Goal: Find specific page/section: Find specific page/section

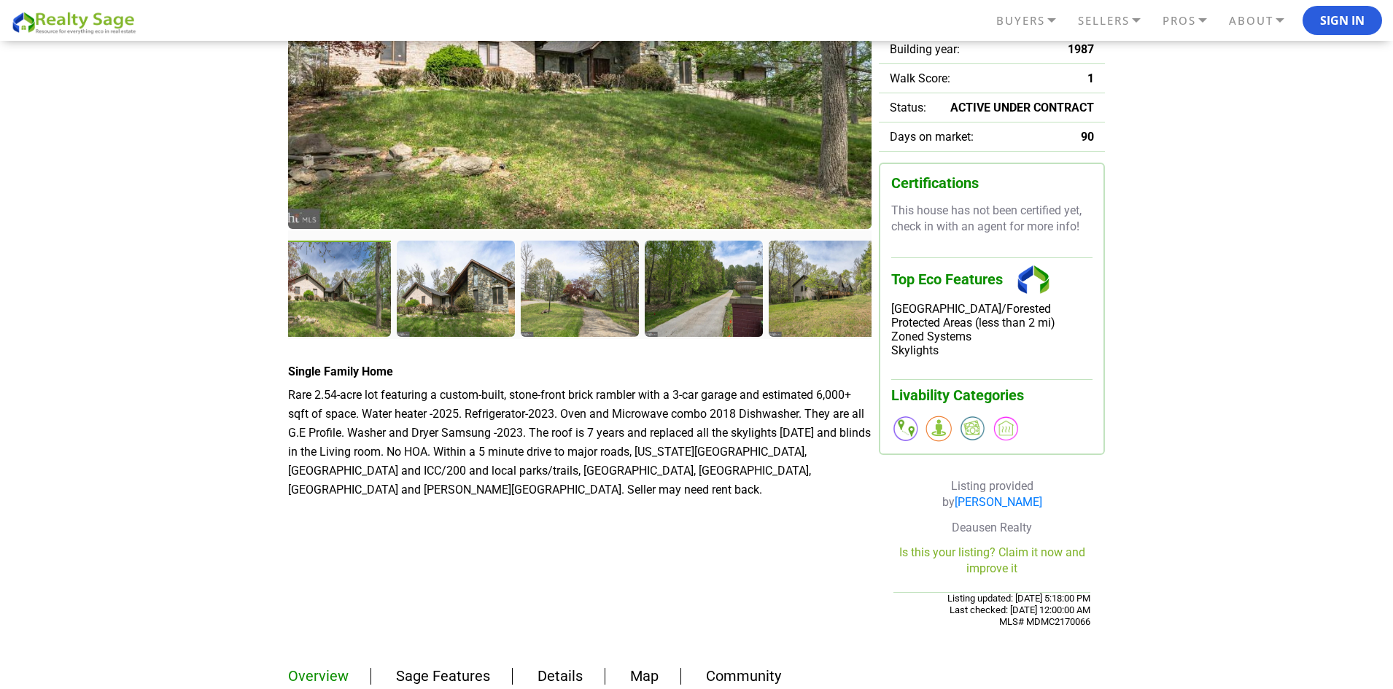
scroll to position [146, 0]
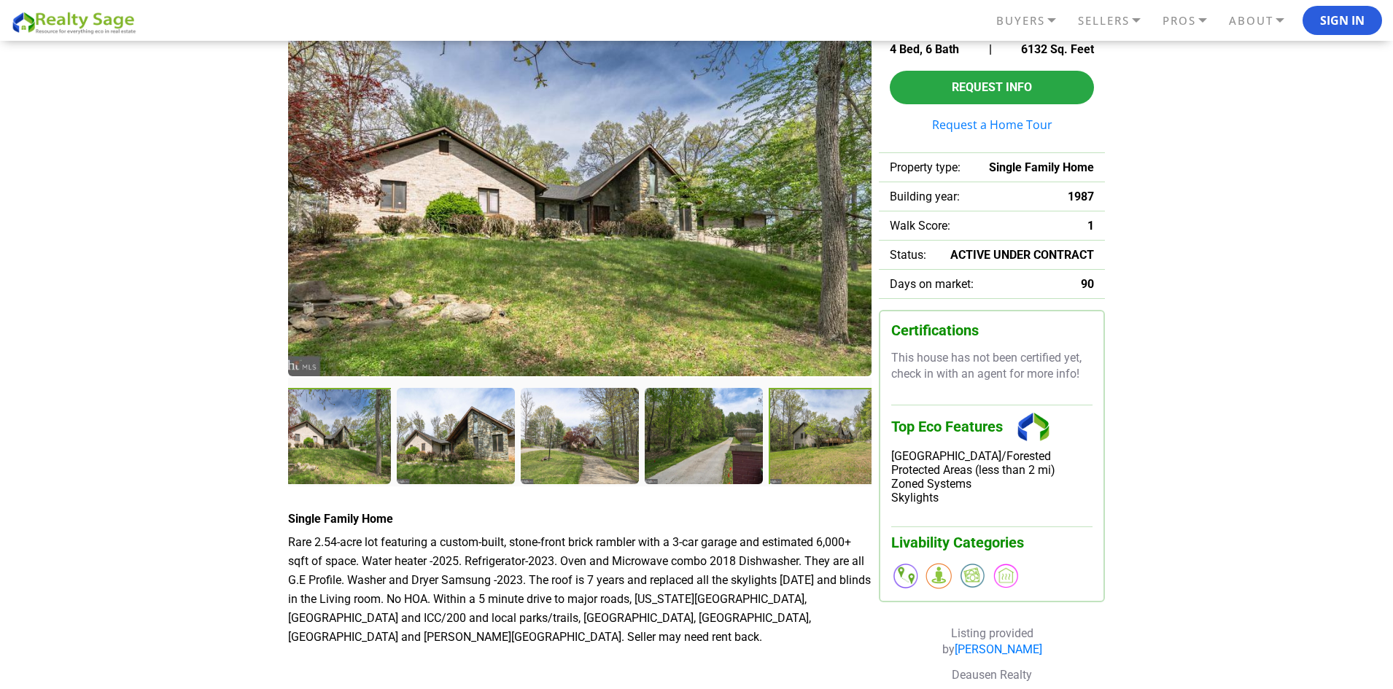
click at [821, 427] on div at bounding box center [829, 437] width 121 height 99
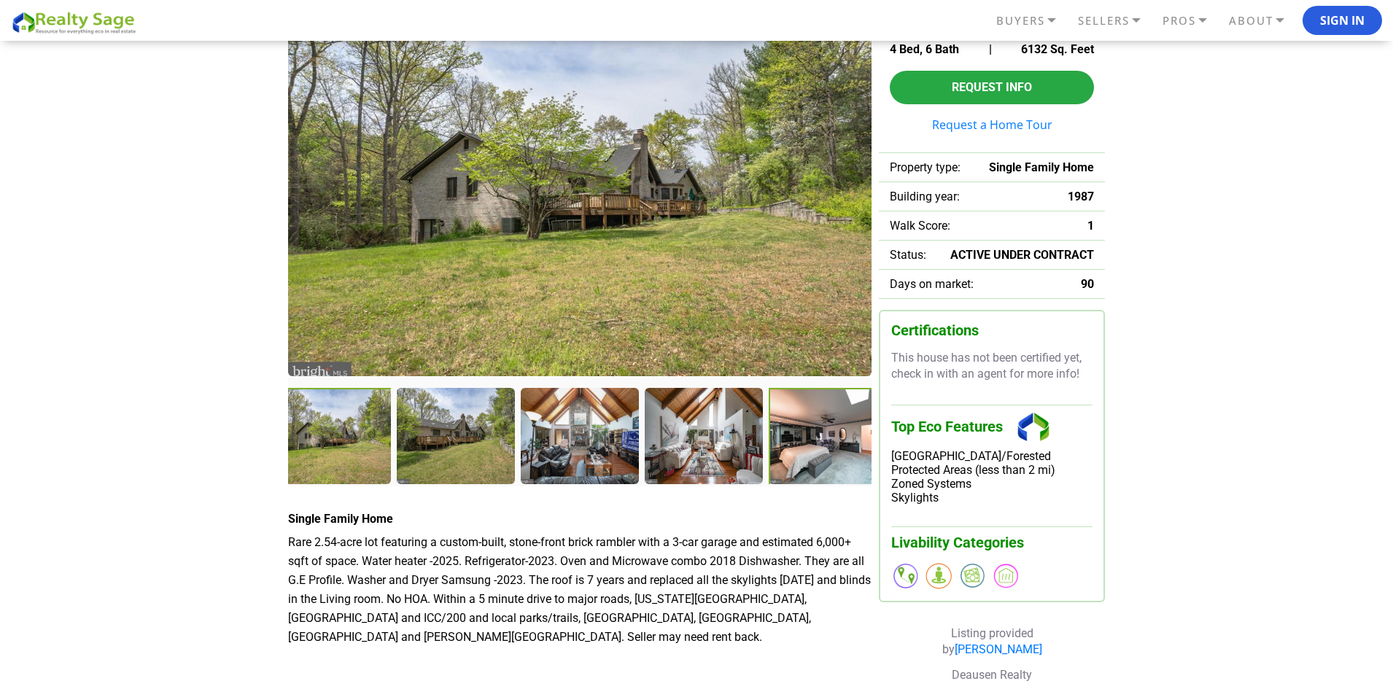
click at [818, 429] on div at bounding box center [829, 437] width 121 height 99
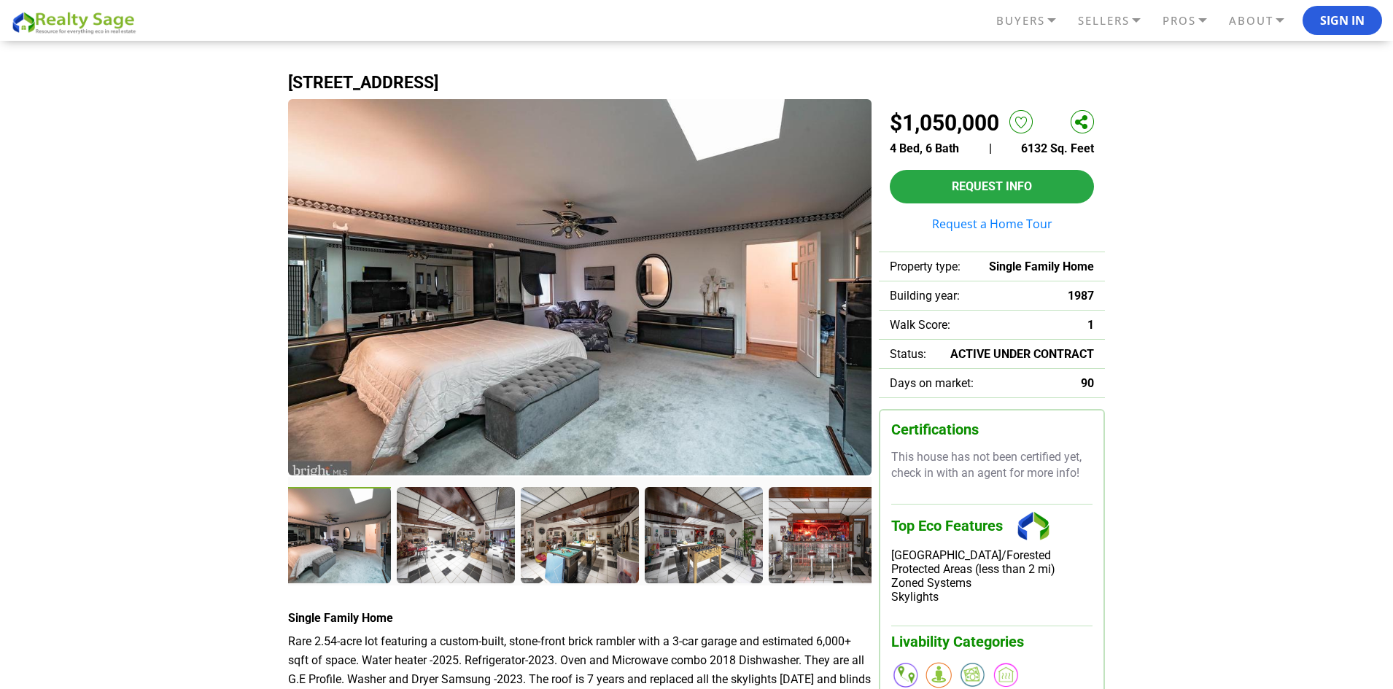
scroll to position [73, 0]
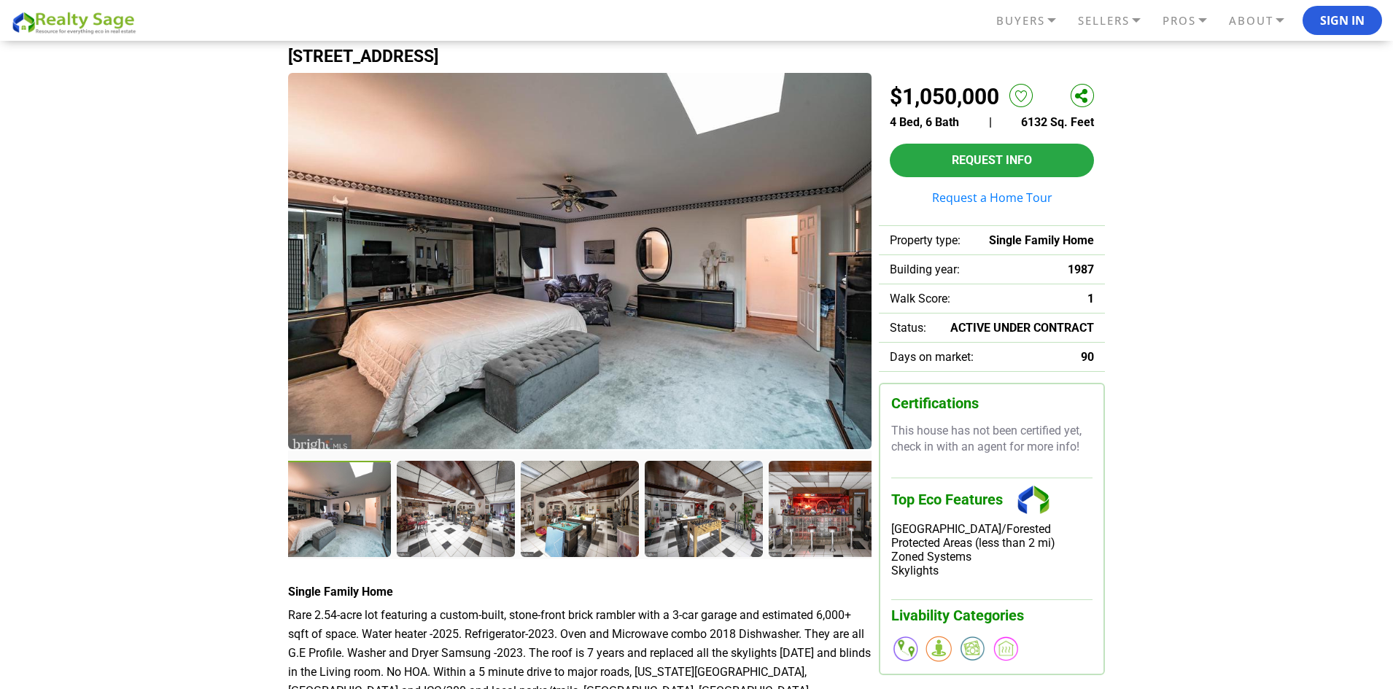
click at [327, 274] on img at bounding box center [580, 261] width 584 height 376
click at [608, 486] on div at bounding box center [581, 510] width 121 height 99
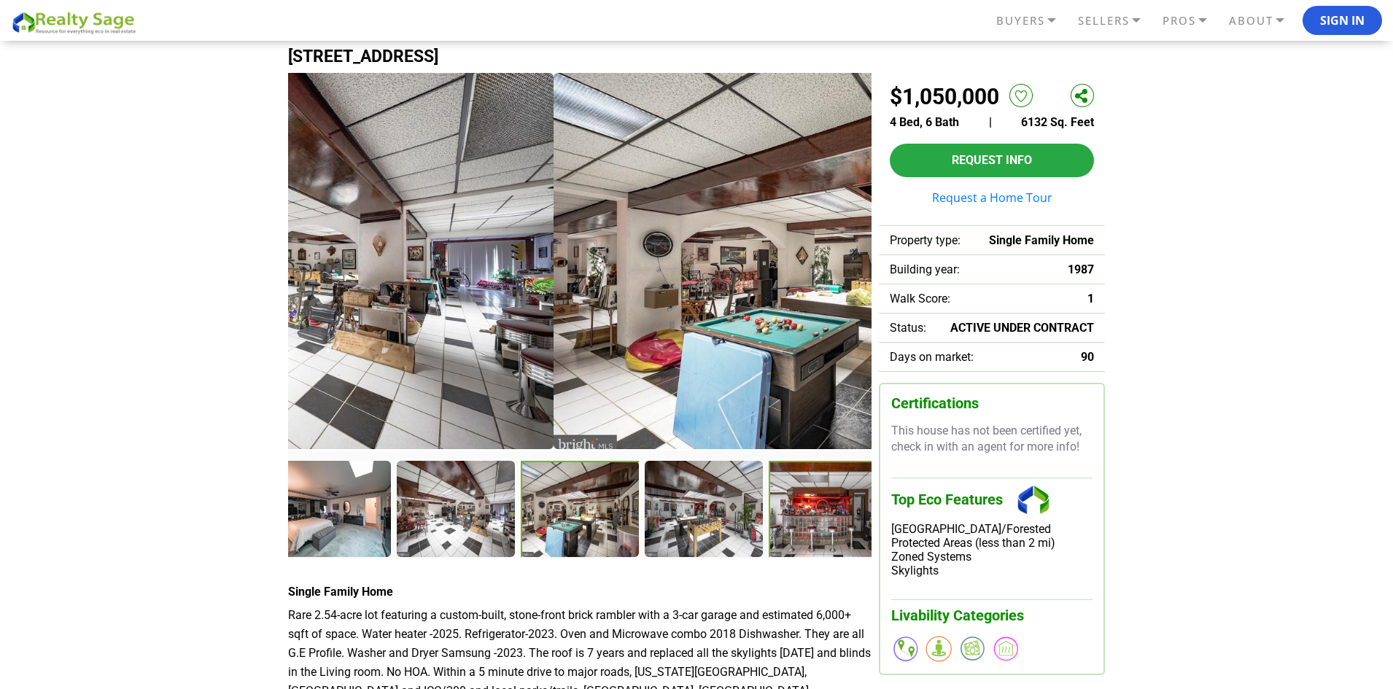
click at [786, 507] on div at bounding box center [829, 510] width 121 height 99
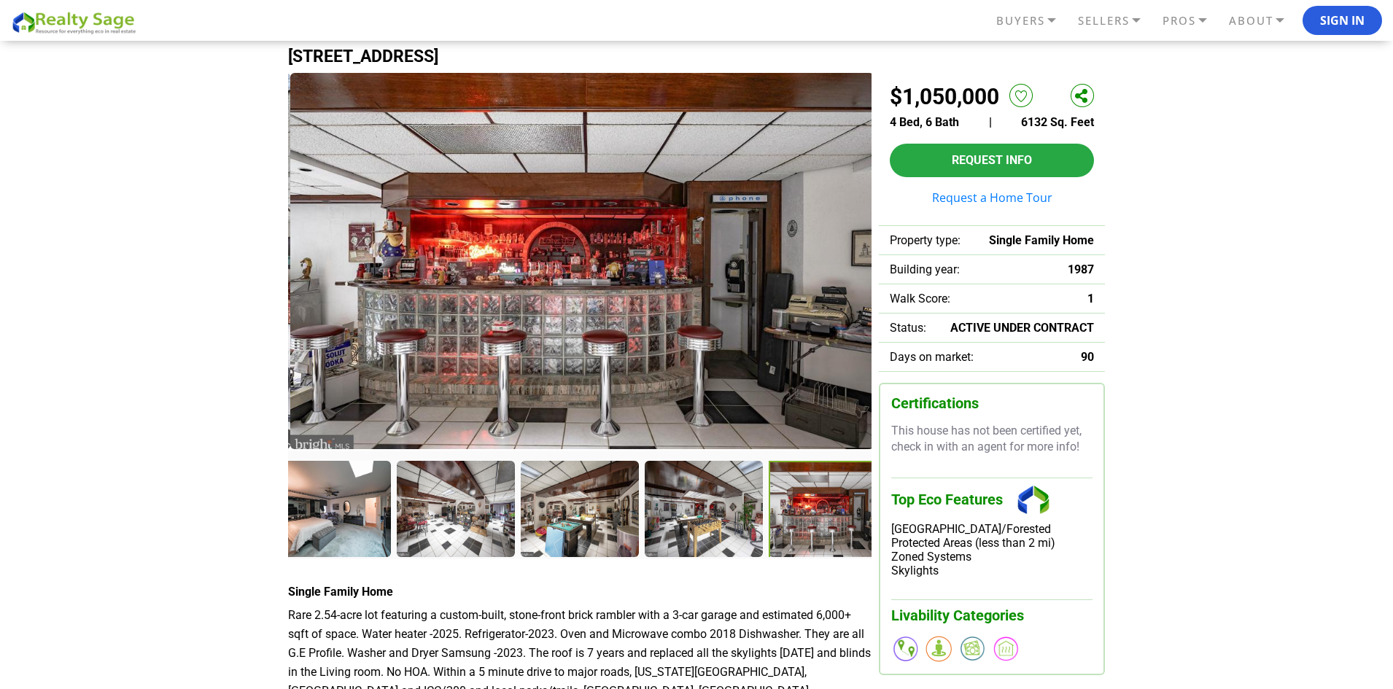
click at [813, 502] on div at bounding box center [829, 510] width 121 height 99
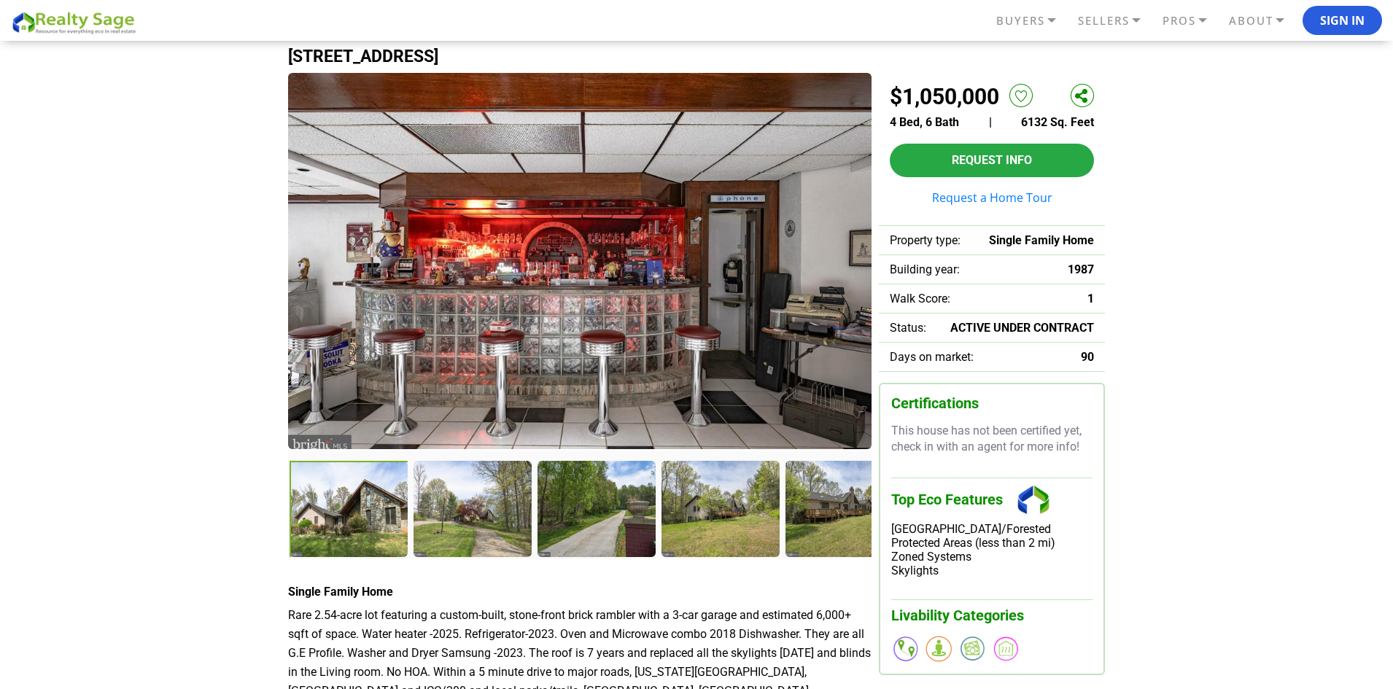
drag, startPoint x: 830, startPoint y: 497, endPoint x: 317, endPoint y: 488, distance: 512.9
click at [319, 488] on div at bounding box center [350, 510] width 121 height 99
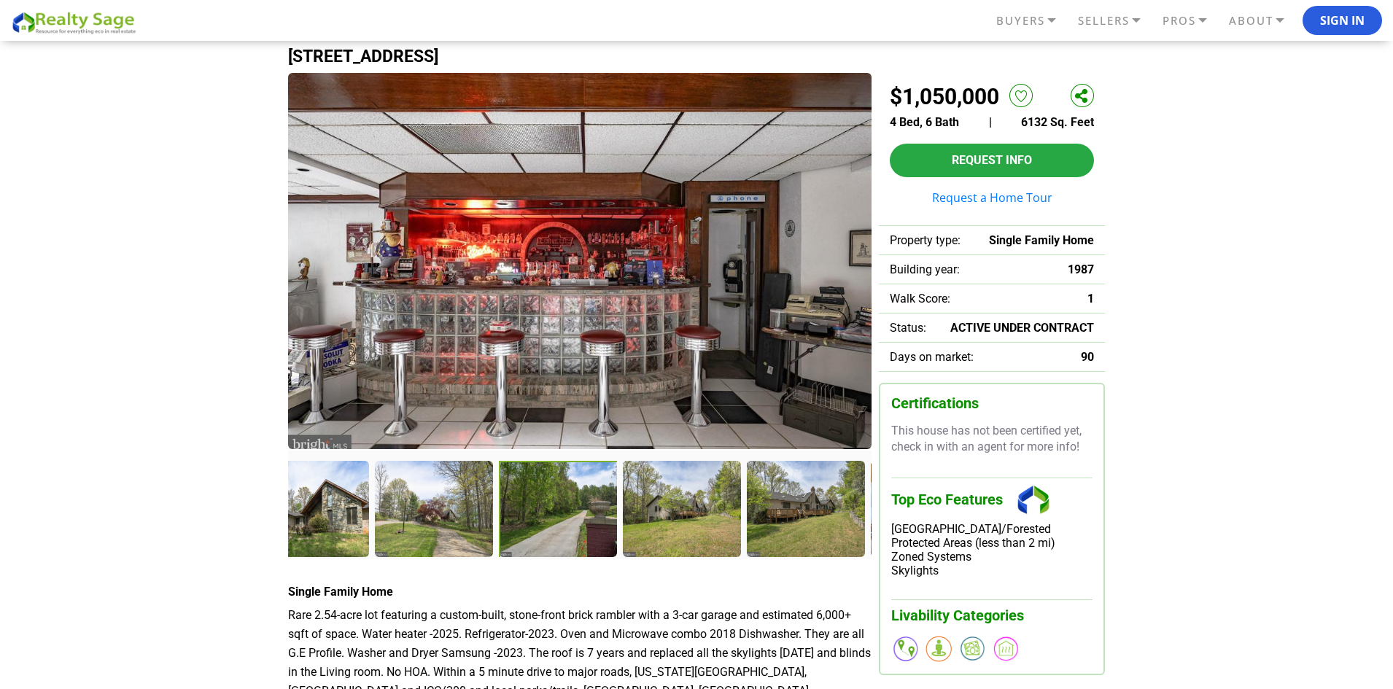
drag, startPoint x: 605, startPoint y: 482, endPoint x: 282, endPoint y: 470, distance: 322.6
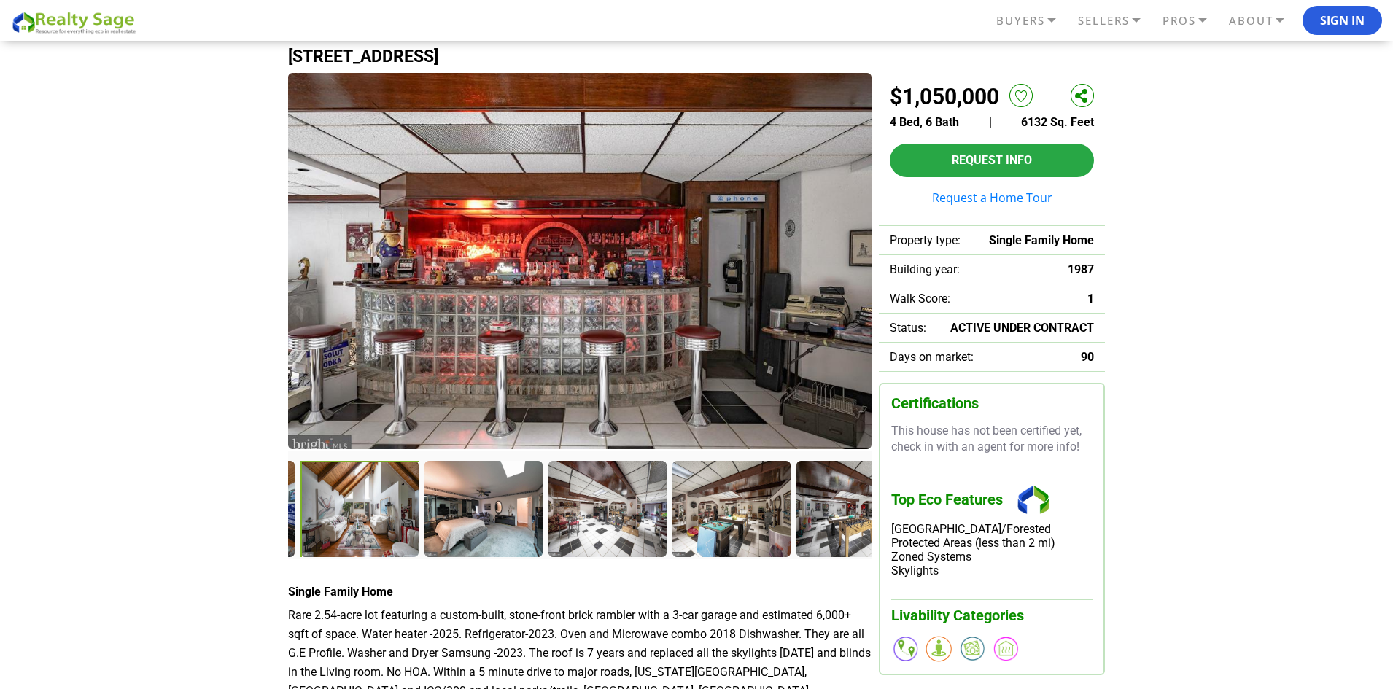
drag, startPoint x: 689, startPoint y: 514, endPoint x: 358, endPoint y: 528, distance: 330.7
click at [358, 533] on div at bounding box center [361, 510] width 121 height 99
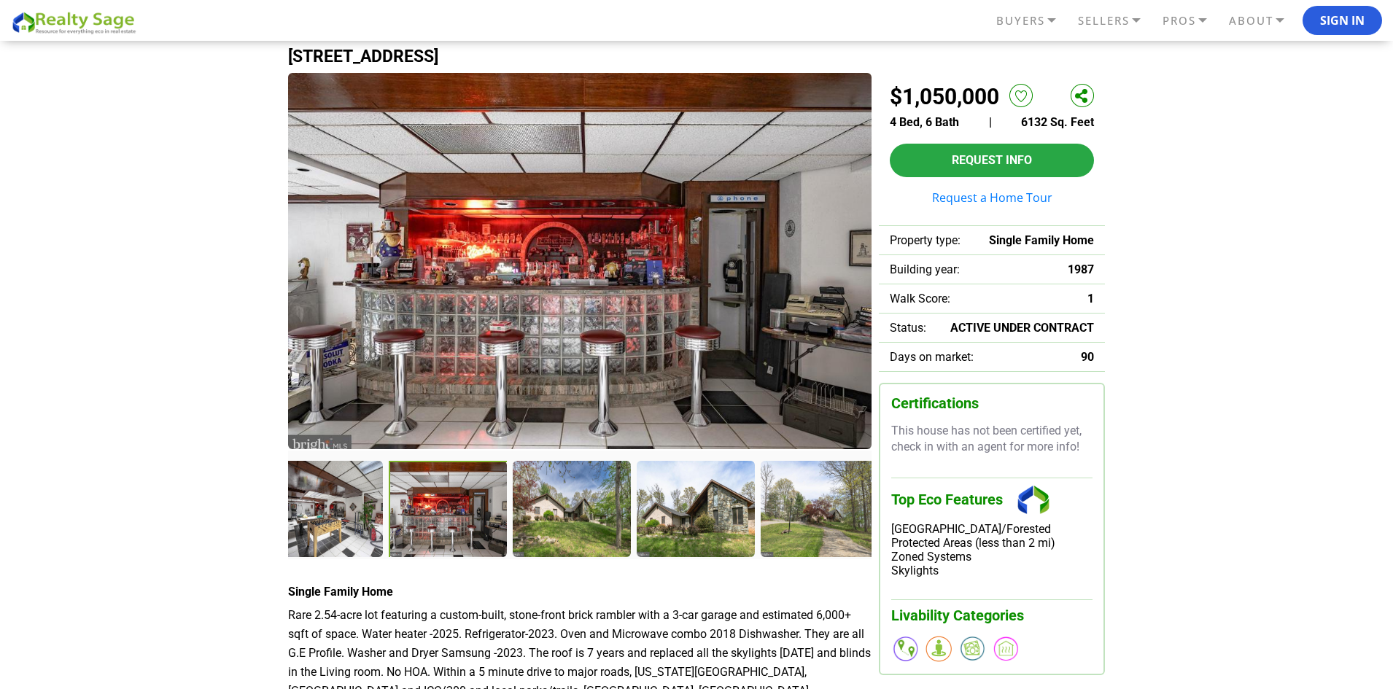
drag, startPoint x: 756, startPoint y: 516, endPoint x: 252, endPoint y: 486, distance: 504.9
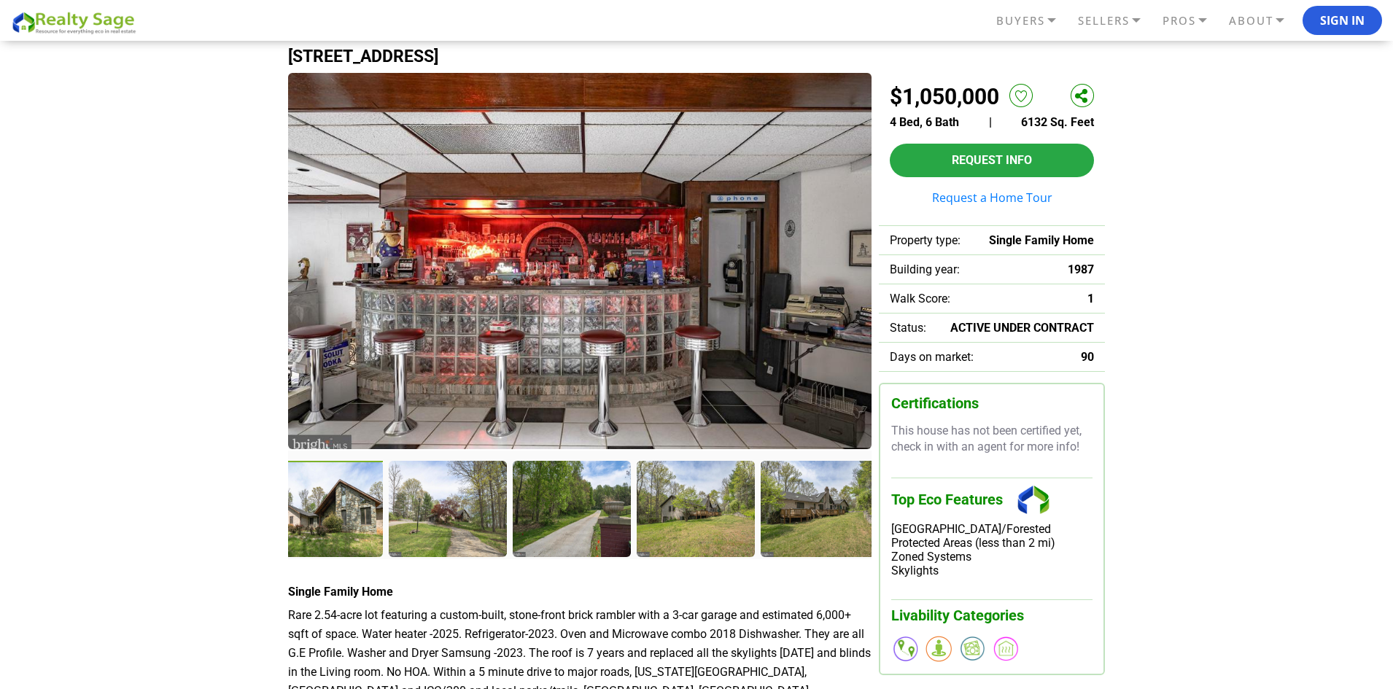
drag, startPoint x: 590, startPoint y: 506, endPoint x: 329, endPoint y: 514, distance: 261.2
click at [329, 513] on div at bounding box center [325, 510] width 121 height 99
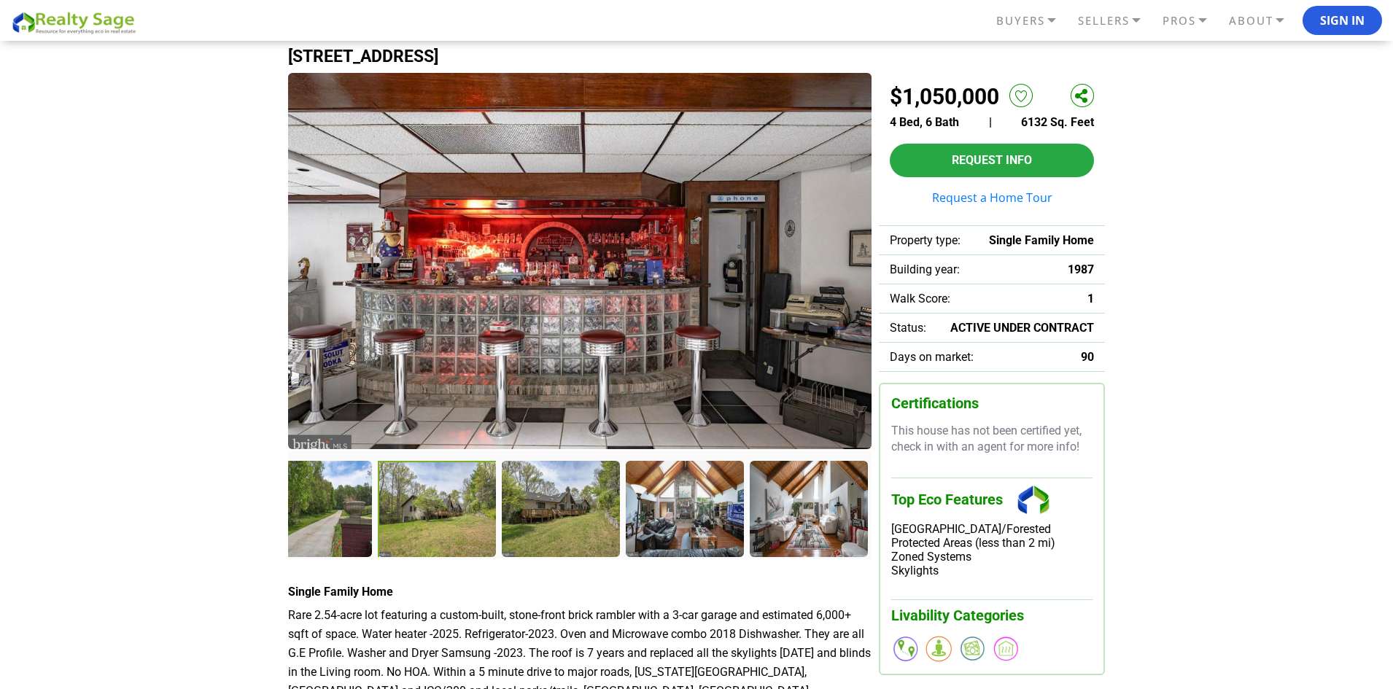
drag, startPoint x: 587, startPoint y: 538, endPoint x: 443, endPoint y: 526, distance: 144.9
click at [443, 526] on div at bounding box center [438, 510] width 121 height 99
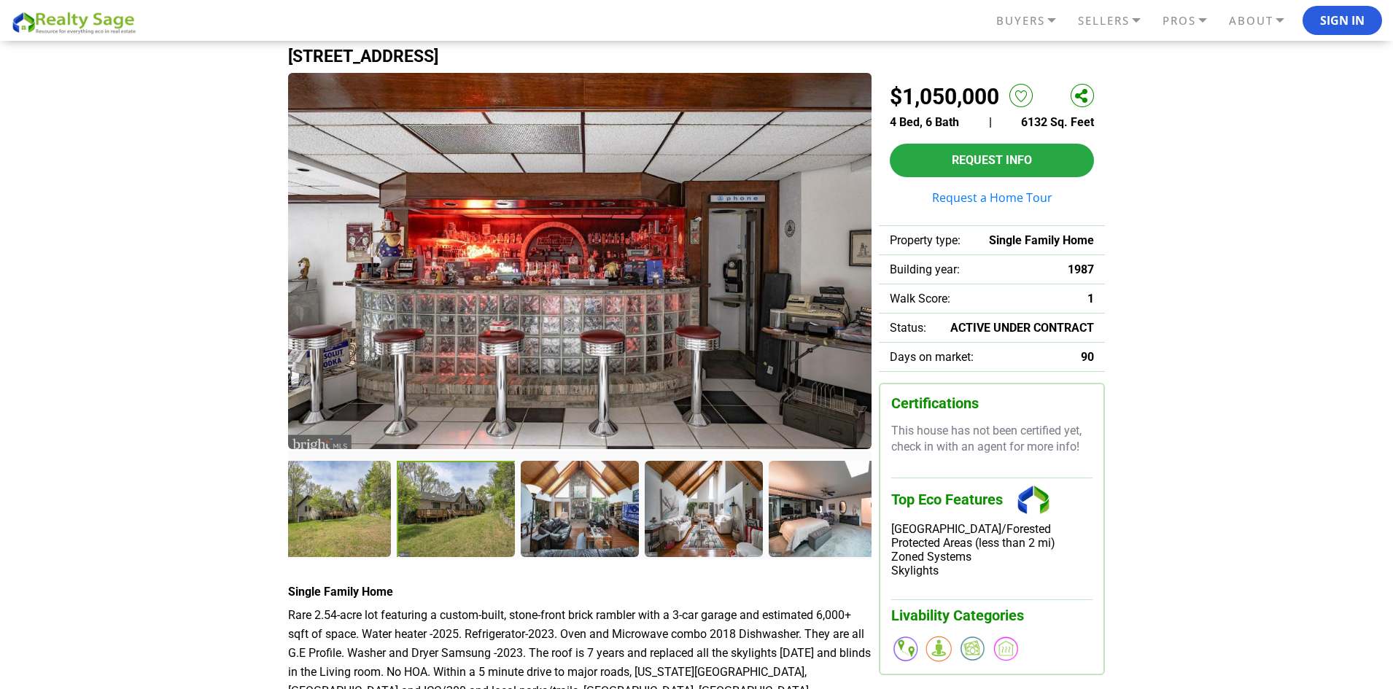
click at [479, 513] on div at bounding box center [457, 510] width 121 height 99
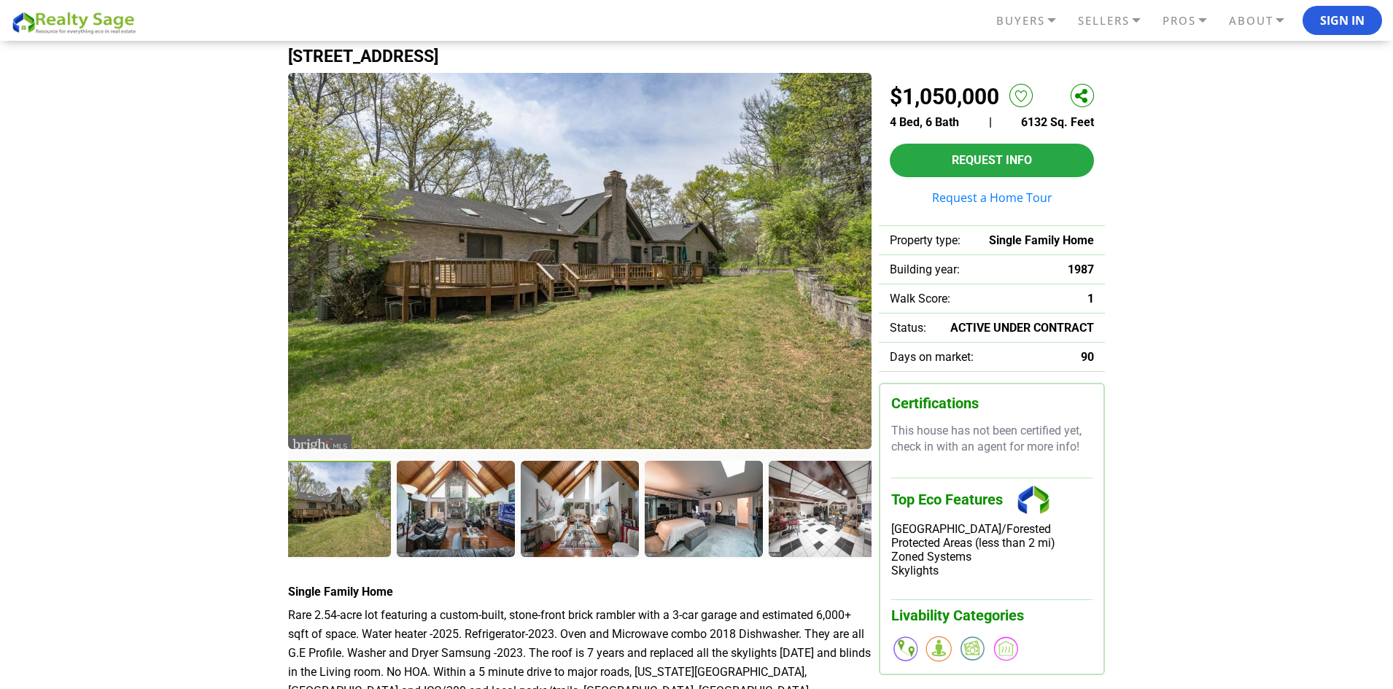
click at [333, 523] on div at bounding box center [333, 510] width 121 height 99
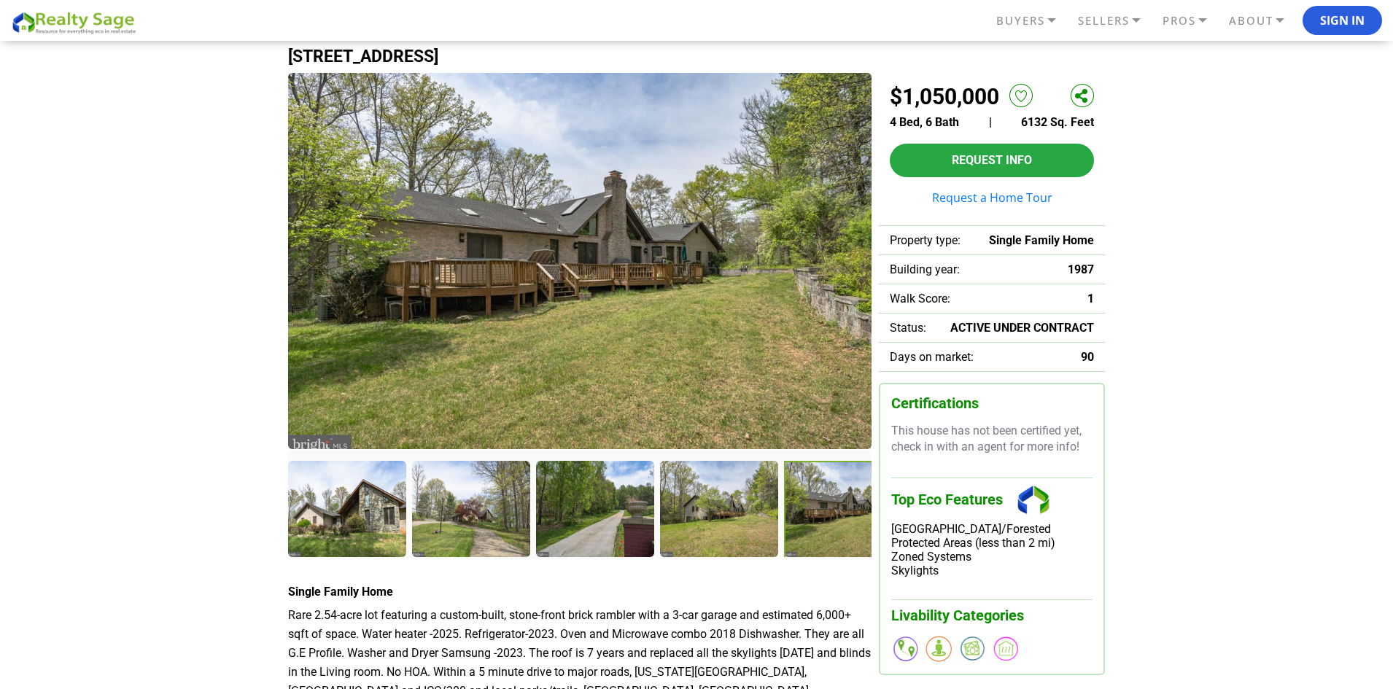
drag, startPoint x: 363, startPoint y: 511, endPoint x: 924, endPoint y: 508, distance: 561.7
click at [924, 508] on div at bounding box center [696, 468] width 817 height 790
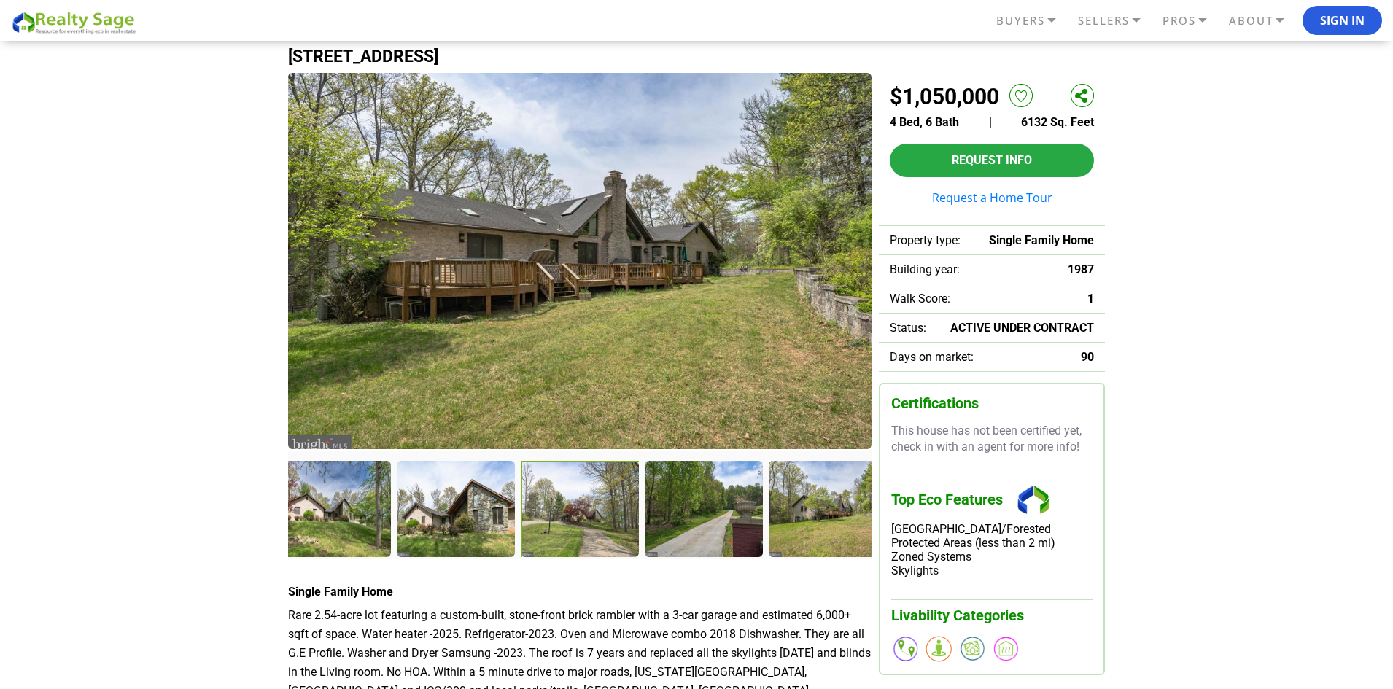
click at [611, 532] on div at bounding box center [581, 510] width 121 height 99
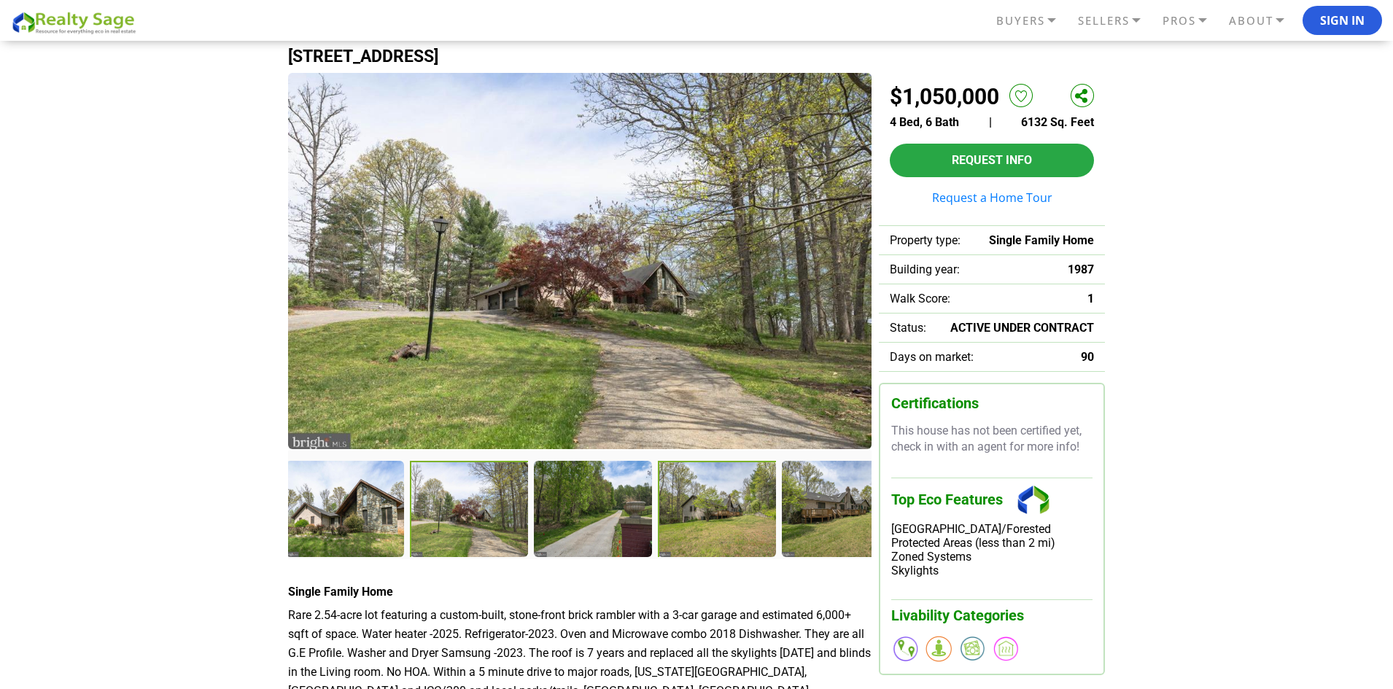
drag, startPoint x: 562, startPoint y: 541, endPoint x: 699, endPoint y: 524, distance: 138.1
click at [699, 524] on div at bounding box center [718, 510] width 121 height 99
drag, startPoint x: 702, startPoint y: 521, endPoint x: 589, endPoint y: 527, distance: 112.5
click at [589, 527] on div at bounding box center [592, 510] width 121 height 99
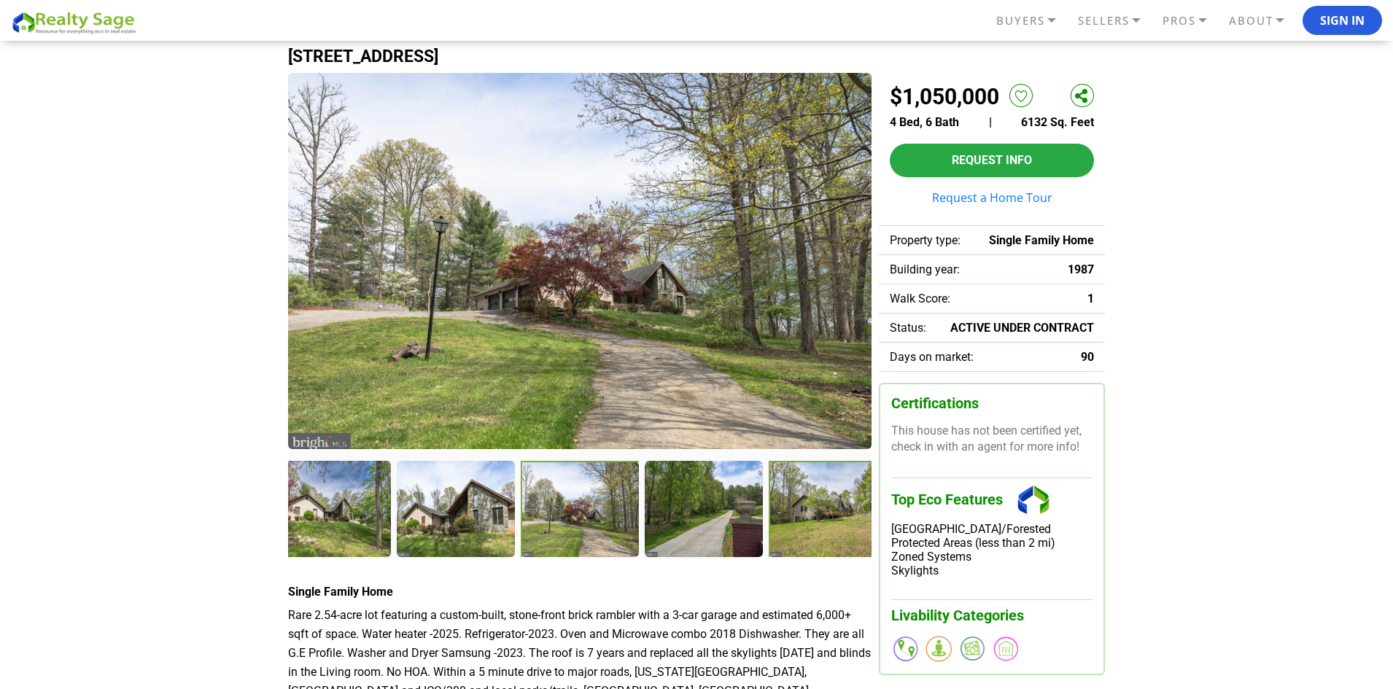
click at [828, 523] on div at bounding box center [829, 510] width 121 height 99
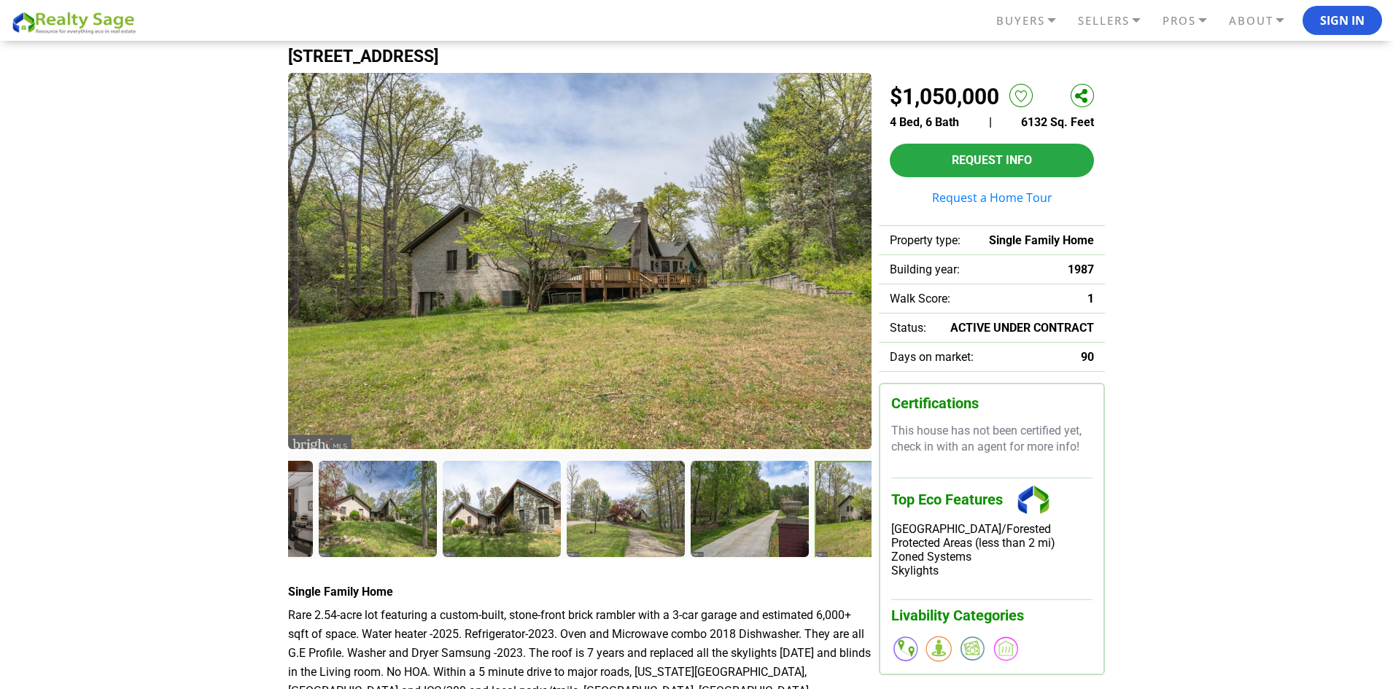
drag, startPoint x: 479, startPoint y: 489, endPoint x: 1007, endPoint y: 471, distance: 528.4
click at [1007, 471] on div at bounding box center [696, 468] width 817 height 790
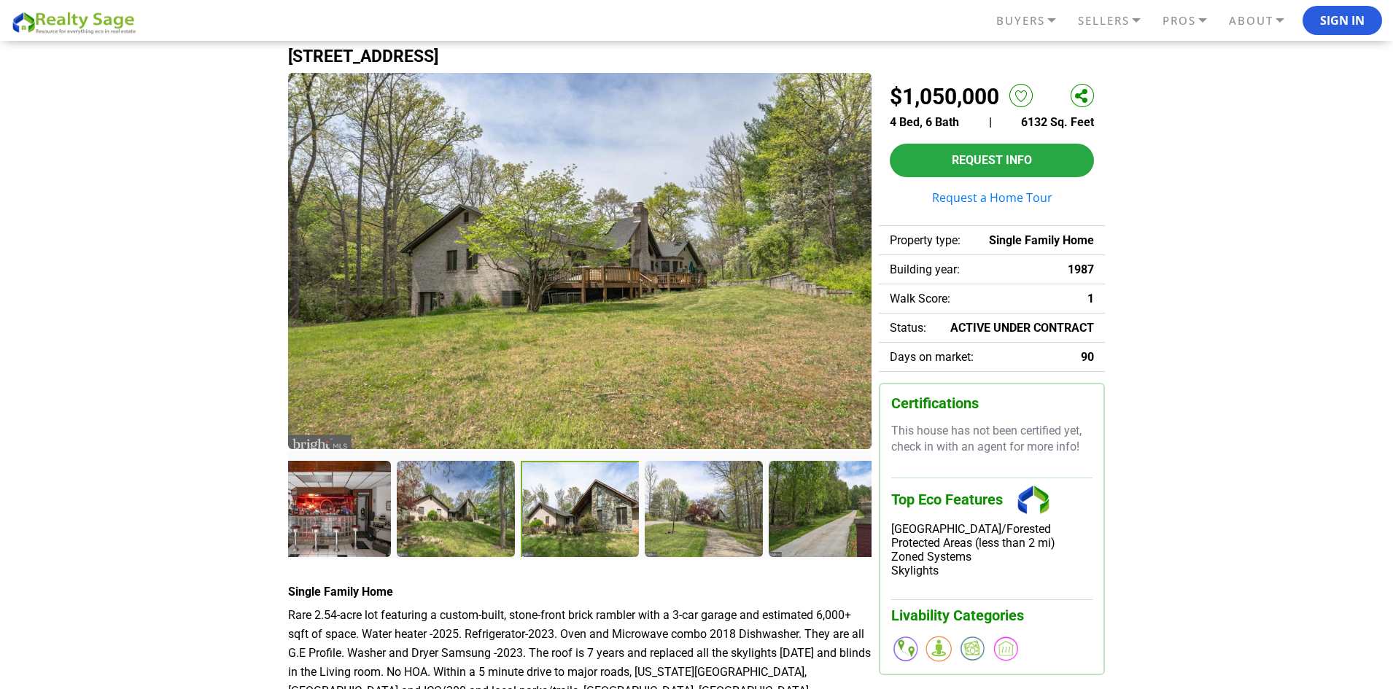
click at [582, 523] on div at bounding box center [581, 510] width 121 height 99
